Goal: Task Accomplishment & Management: Manage account settings

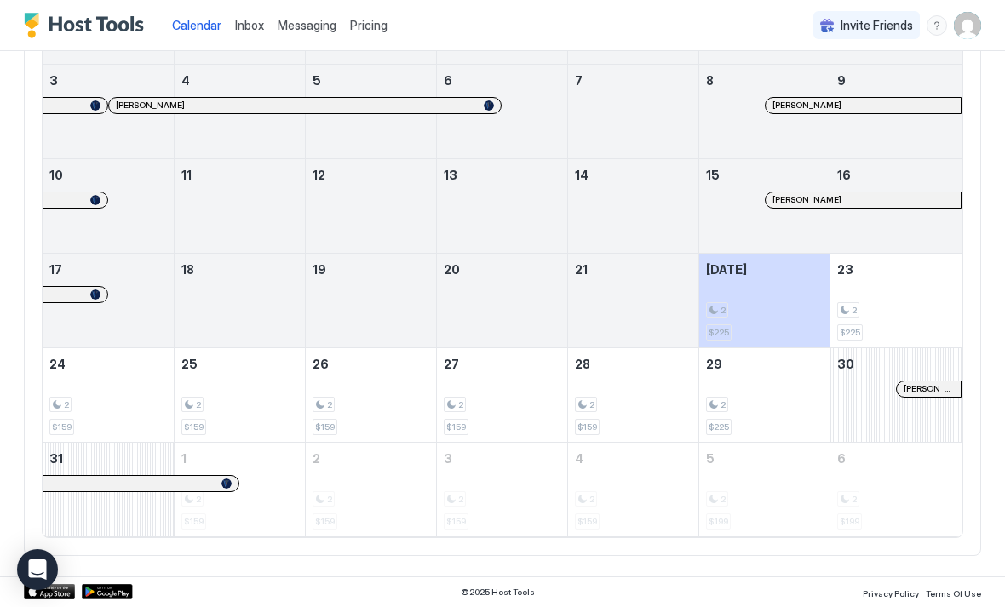
scroll to position [271, 0]
click at [791, 380] on div "2 $225" at bounding box center [764, 396] width 117 height 80
click at [772, 398] on div "2" at bounding box center [764, 406] width 117 height 16
click at [903, 288] on div "2 $225" at bounding box center [895, 301] width 117 height 80
click at [370, 22] on span "Pricing" at bounding box center [368, 25] width 37 height 15
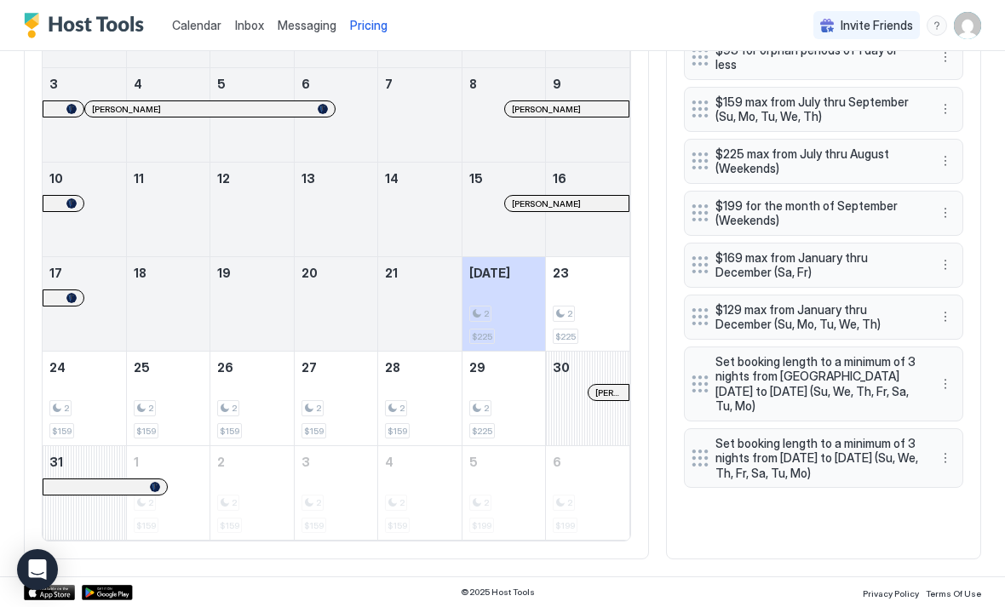
scroll to position [618, 0]
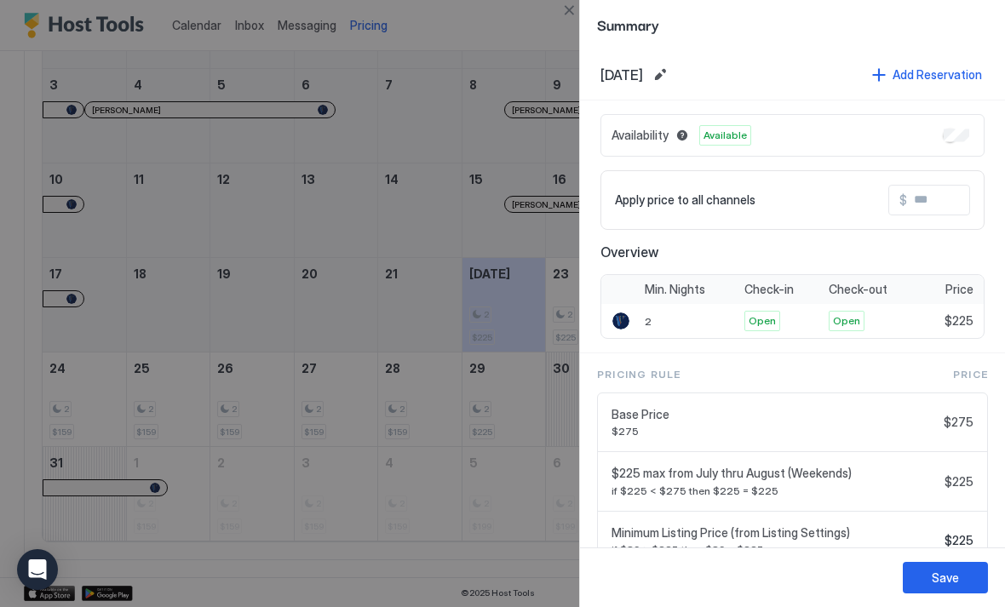
click at [495, 392] on div at bounding box center [502, 303] width 1005 height 607
click at [953, 203] on input "Input Field" at bounding box center [975, 200] width 136 height 29
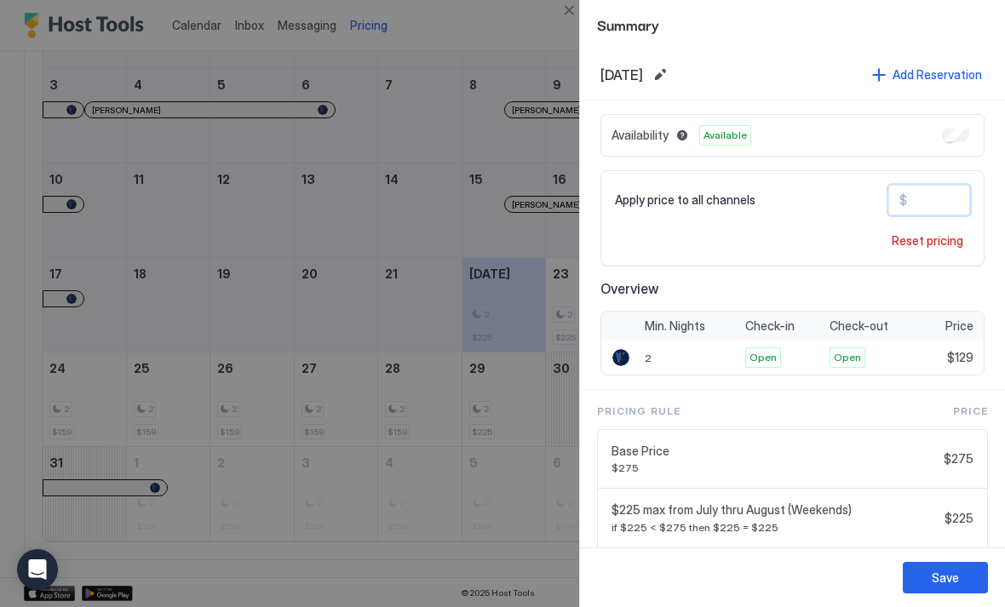
type input "***"
click at [942, 558] on div "Save" at bounding box center [792, 577] width 425 height 60
click at [943, 582] on div "Save" at bounding box center [944, 578] width 27 height 18
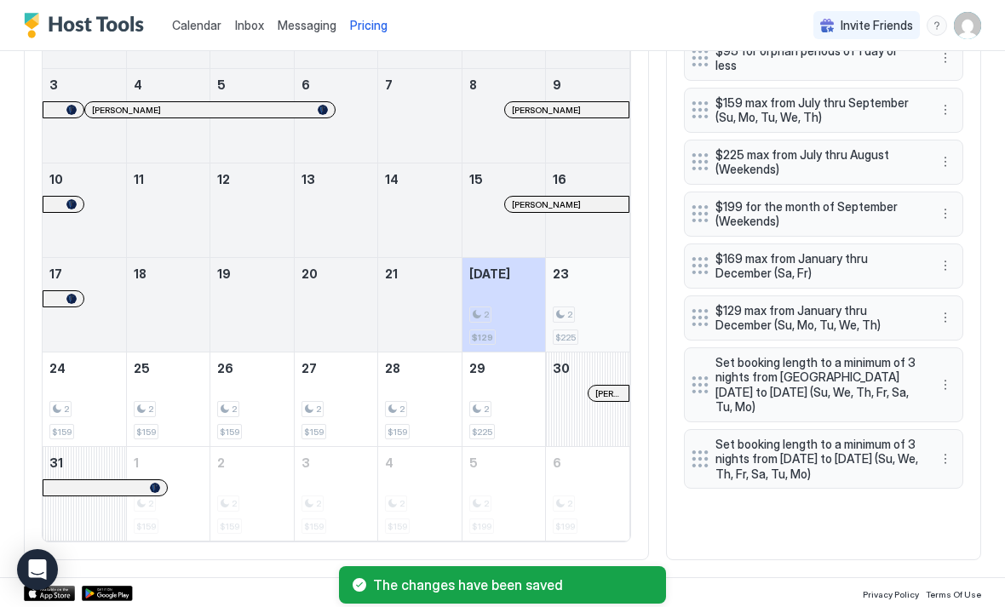
click at [593, 283] on div "2 $225" at bounding box center [588, 305] width 70 height 80
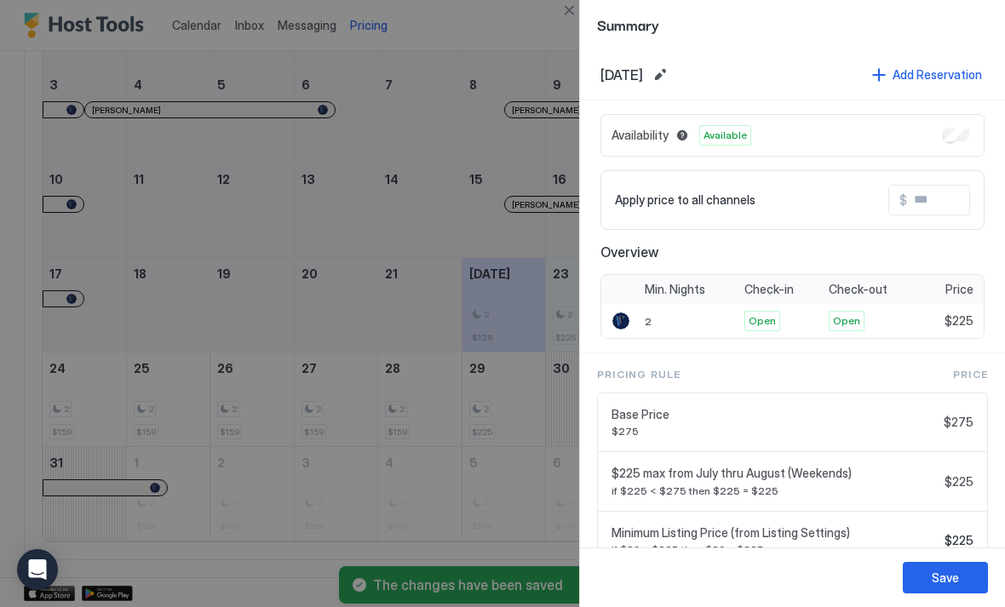
click at [670, 83] on button "Edit date range" at bounding box center [660, 75] width 20 height 20
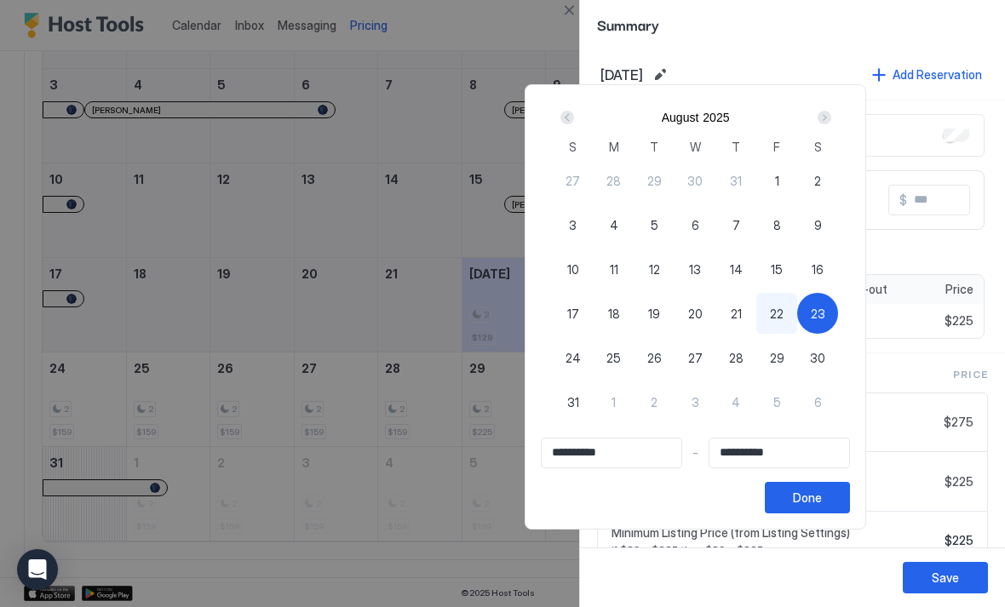
click at [825, 309] on span "23" at bounding box center [817, 314] width 14 height 18
click at [783, 317] on span "22" at bounding box center [777, 314] width 14 height 18
type input "**********"
click at [784, 357] on span "29" at bounding box center [777, 358] width 14 height 18
type input "**********"
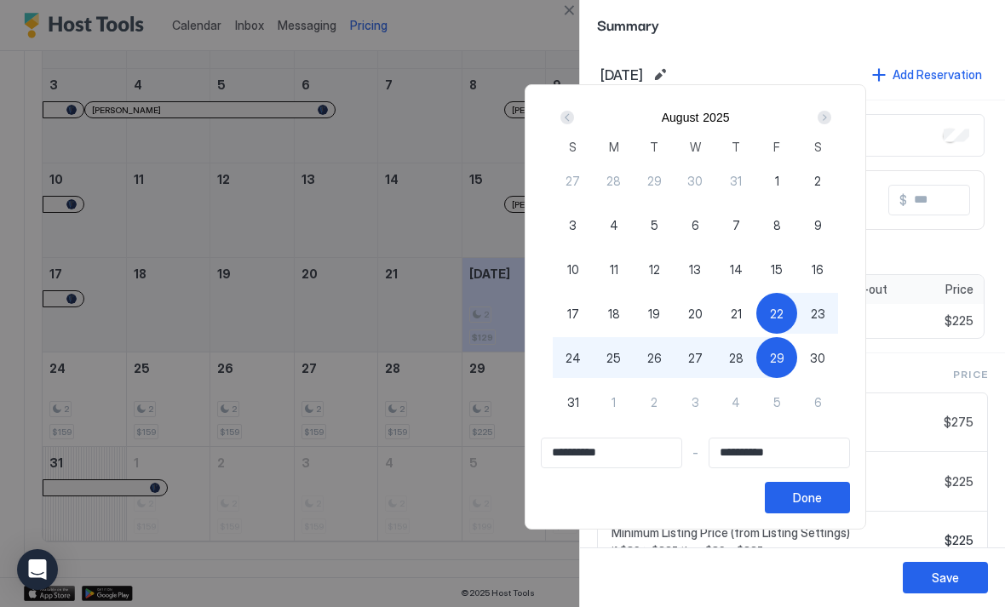
click at [822, 502] on div "Done" at bounding box center [807, 498] width 29 height 18
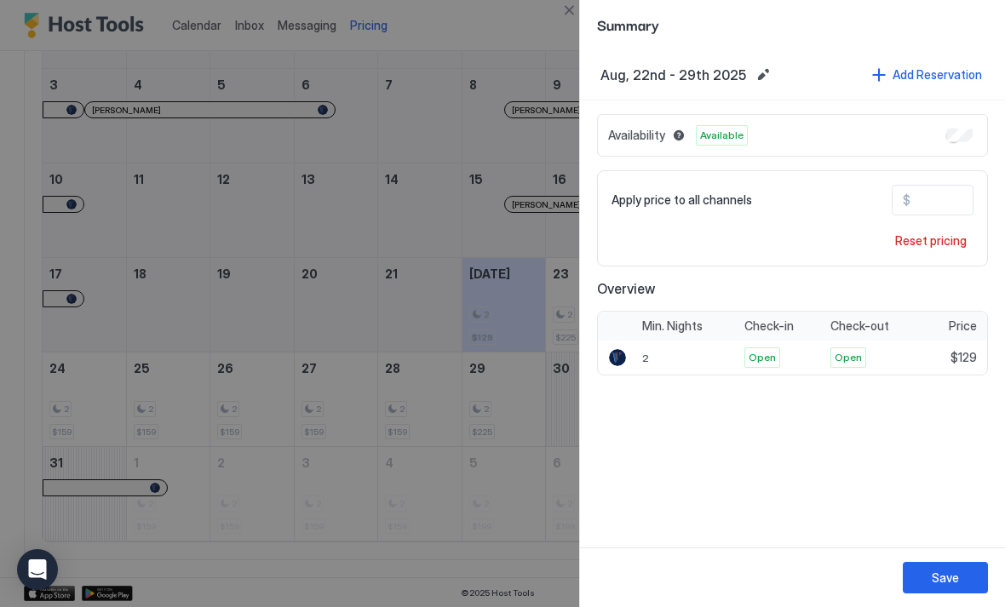
click at [965, 572] on button "Save" at bounding box center [944, 577] width 85 height 31
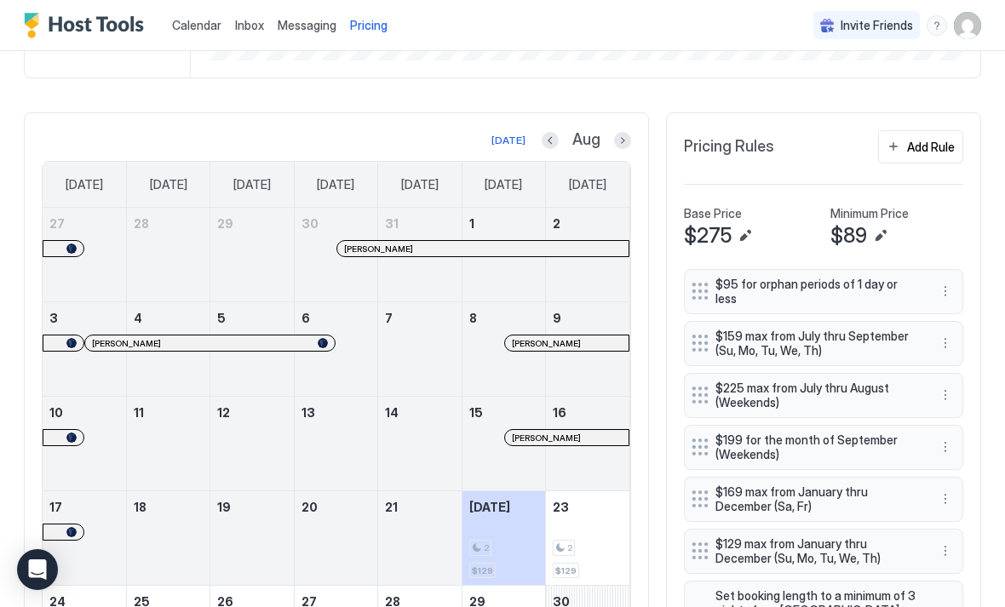
scroll to position [404, 0]
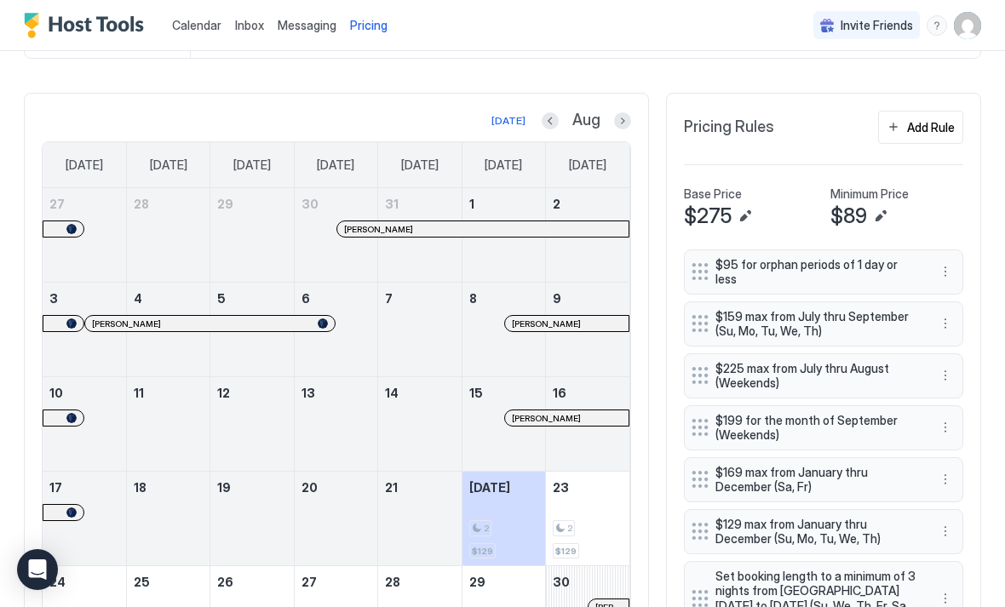
click at [621, 116] on button "Next month" at bounding box center [622, 120] width 17 height 17
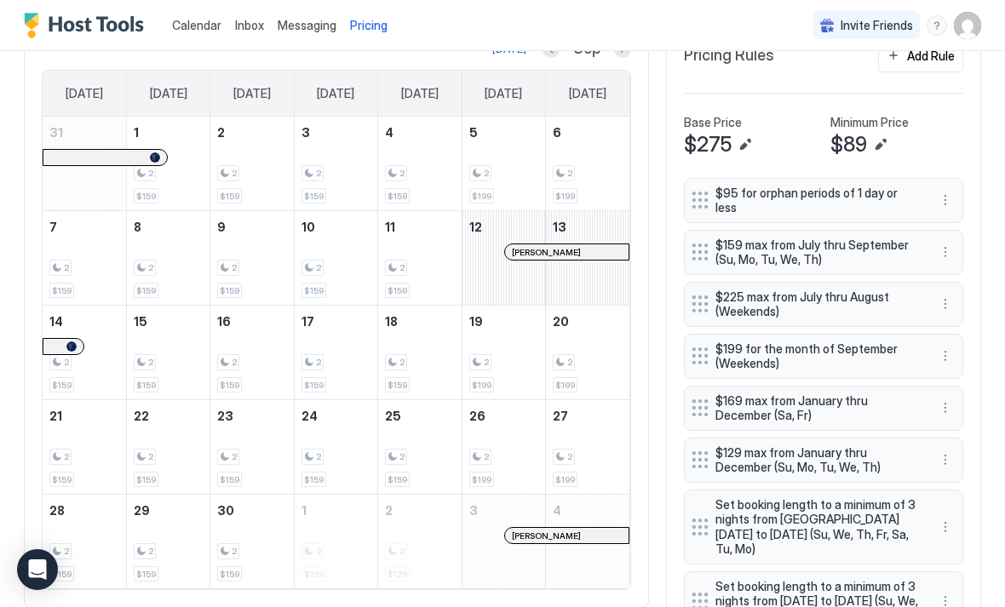
scroll to position [467, 0]
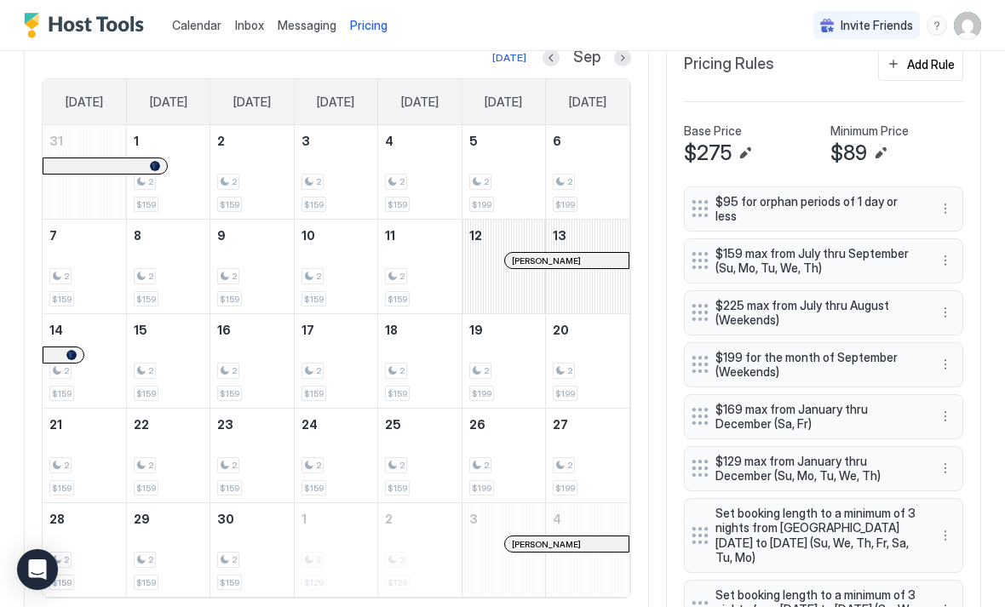
click at [627, 54] on button "Next month" at bounding box center [622, 57] width 17 height 17
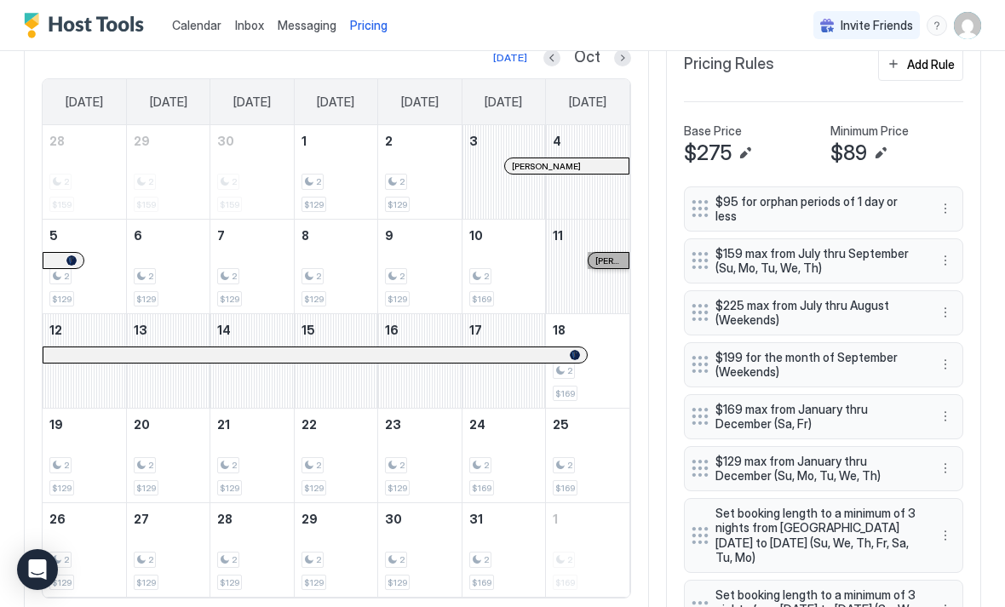
click at [624, 258] on link "Kathy Weaver" at bounding box center [608, 260] width 42 height 17
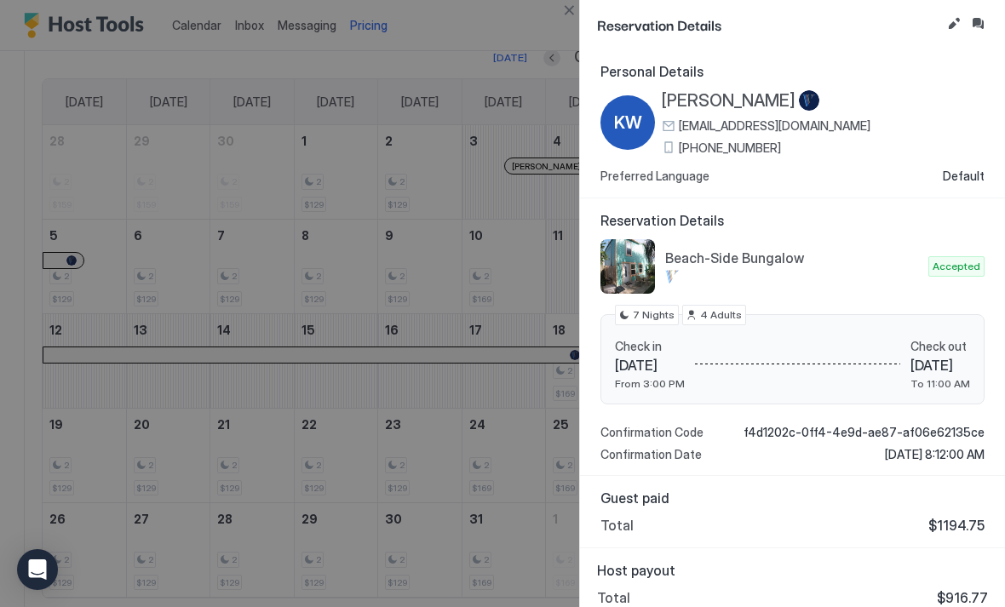
click at [577, 10] on button "Close" at bounding box center [568, 10] width 20 height 20
